Goal: Transaction & Acquisition: Download file/media

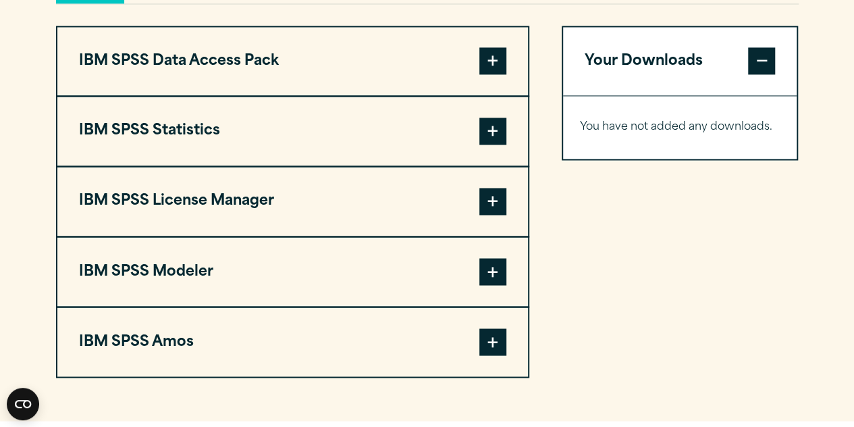
scroll to position [1053, 0]
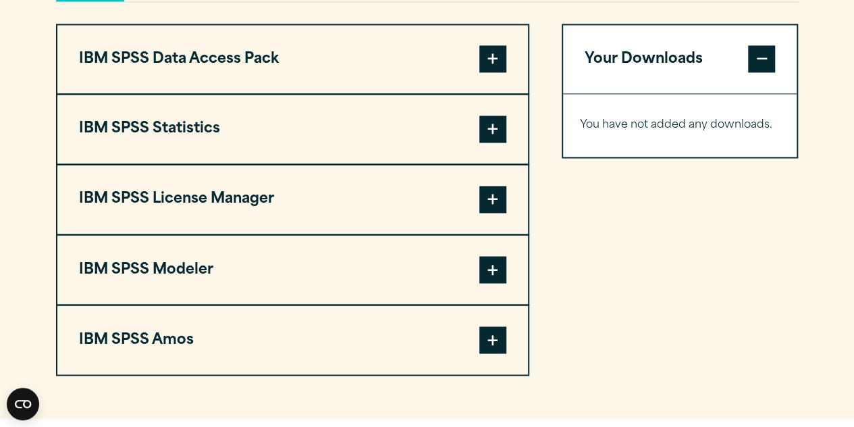
click at [499, 142] on span at bounding box center [492, 128] width 27 height 27
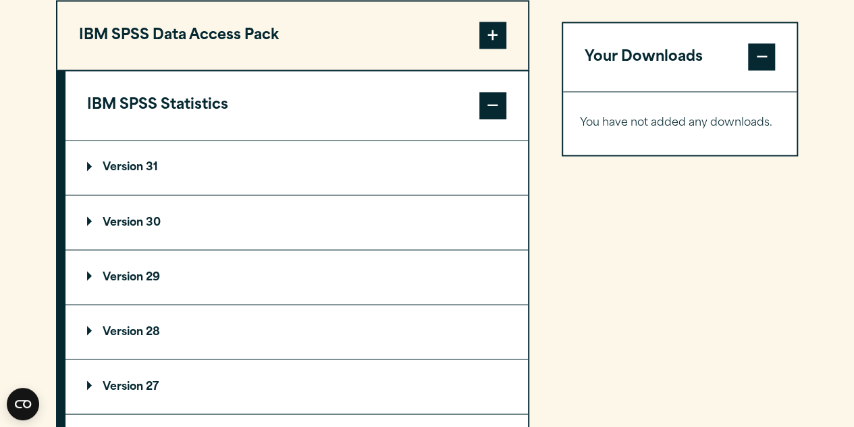
scroll to position [1080, 0]
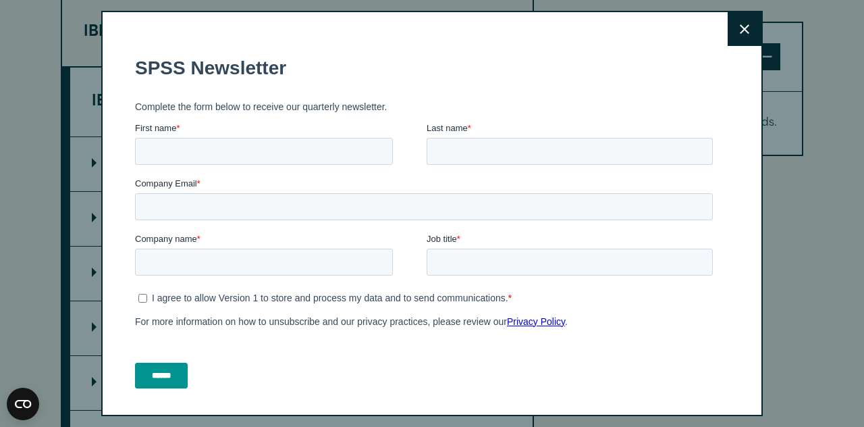
click at [728, 26] on button "Close" at bounding box center [745, 29] width 34 height 34
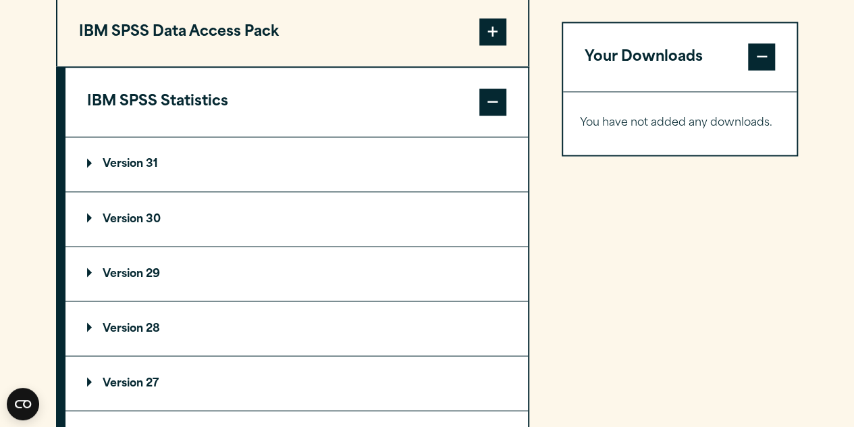
click at [105, 181] on summary "Version 31" at bounding box center [296, 164] width 462 height 54
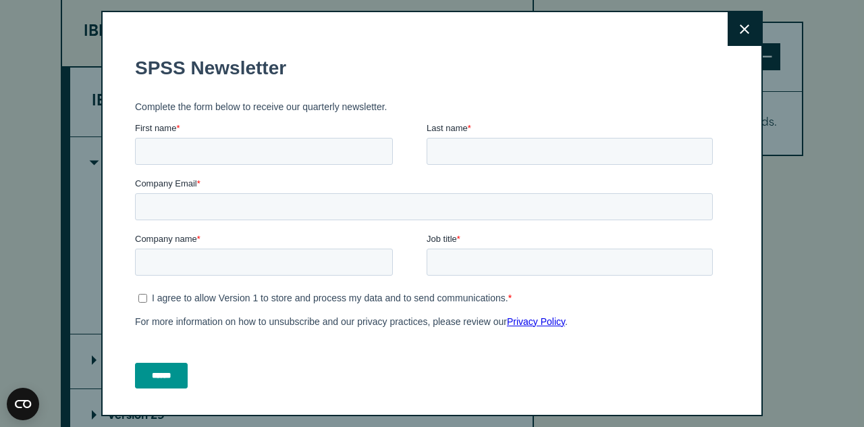
click at [735, 30] on button "Close" at bounding box center [745, 29] width 34 height 34
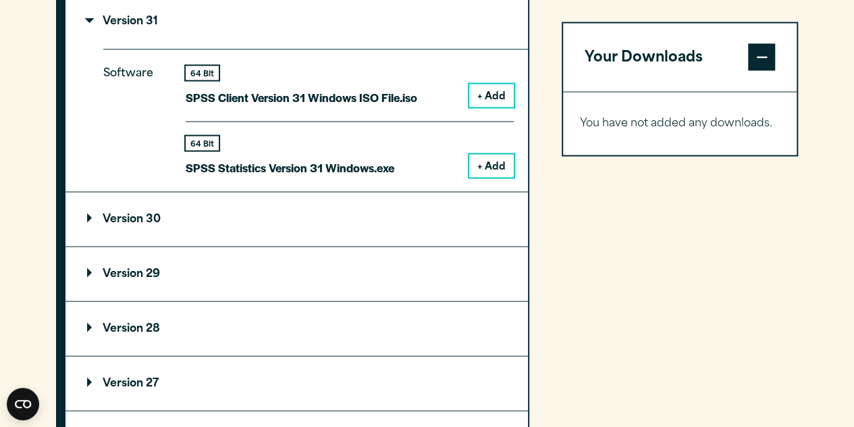
scroll to position [1214, 0]
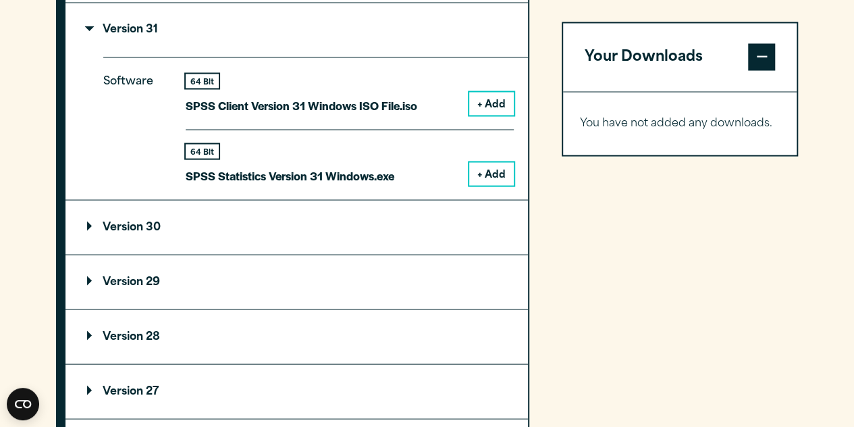
click at [151, 287] on p "Version 29" at bounding box center [123, 281] width 73 height 11
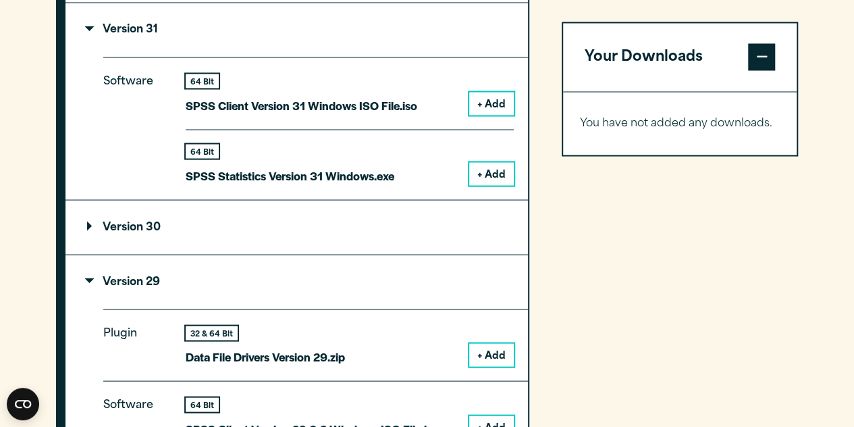
click at [78, 308] on summary "Version 29" at bounding box center [296, 281] width 462 height 54
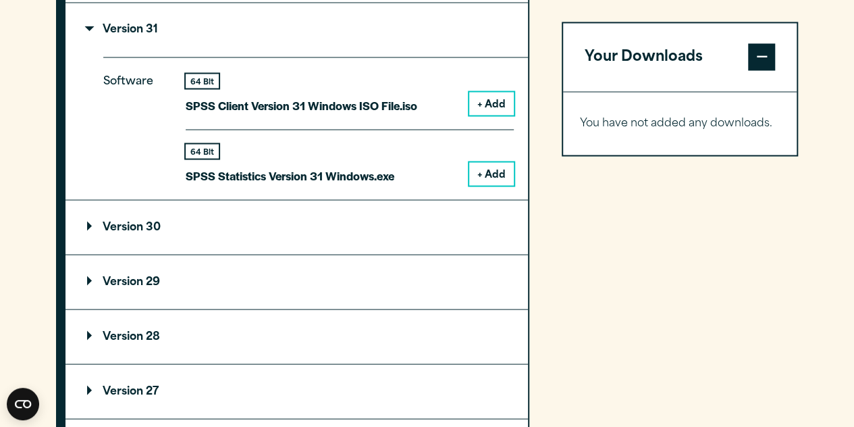
click at [209, 158] on div "64 Bit" at bounding box center [202, 151] width 33 height 14
click at [481, 185] on button "+ Add" at bounding box center [491, 173] width 45 height 23
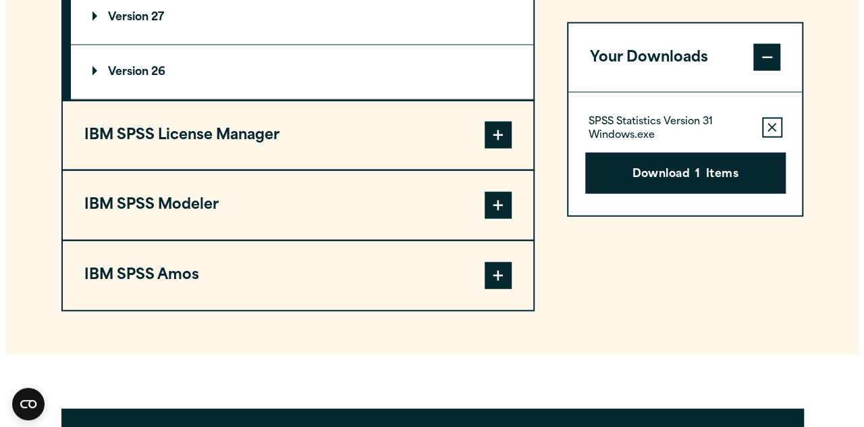
scroll to position [1493, 0]
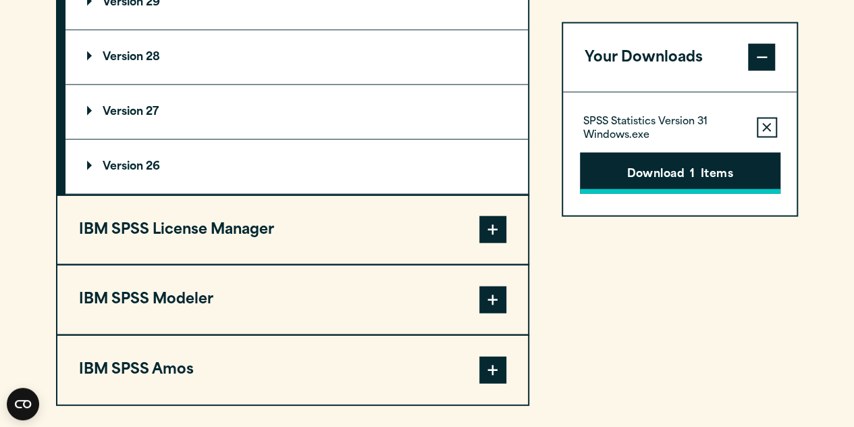
click at [649, 162] on button "Download 1 Items" at bounding box center [680, 173] width 200 height 42
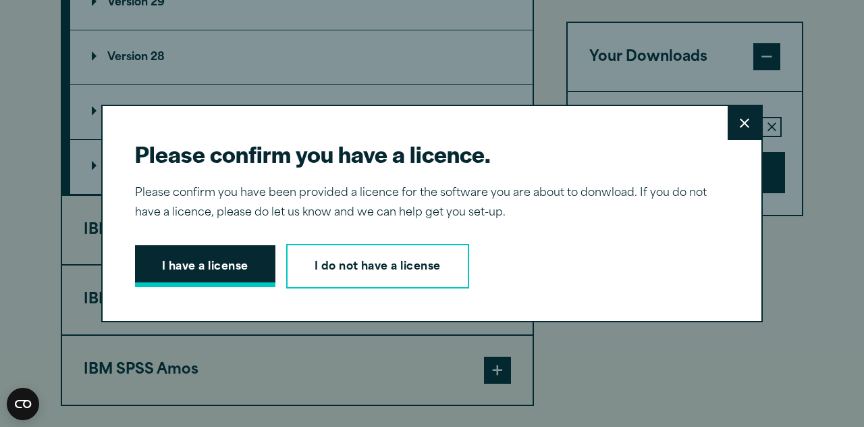
click at [178, 254] on button "I have a license" at bounding box center [205, 266] width 140 height 42
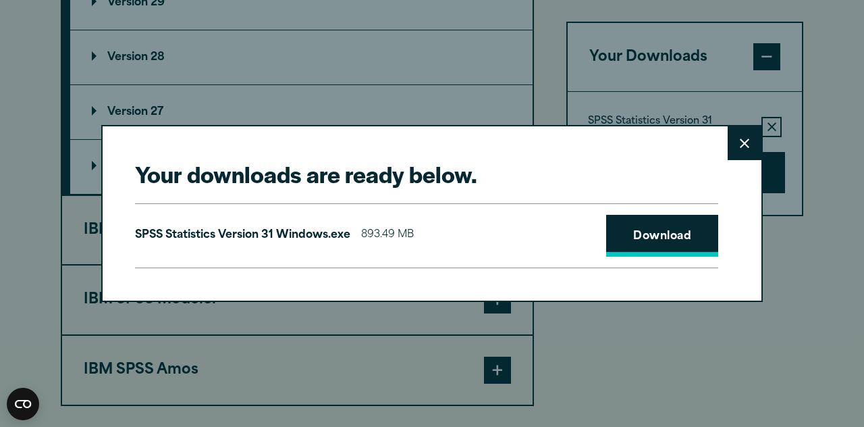
click at [632, 242] on link "Download" at bounding box center [662, 236] width 112 height 42
